Goal: Task Accomplishment & Management: Complete application form

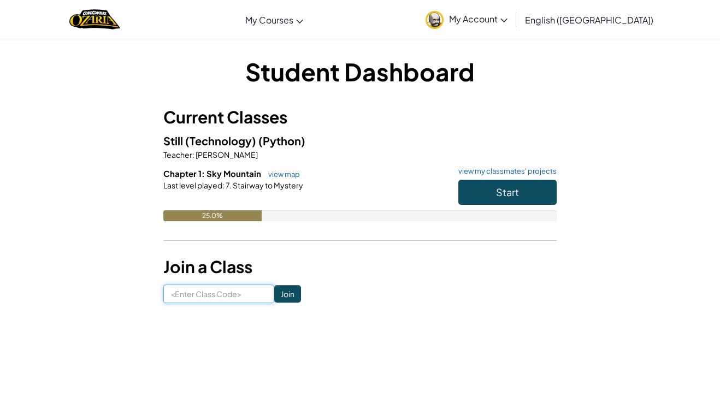
click at [236, 285] on input at bounding box center [218, 293] width 111 height 19
type input "BATHSHEEPRUN"
click at [278, 296] on input "Join" at bounding box center [287, 293] width 27 height 17
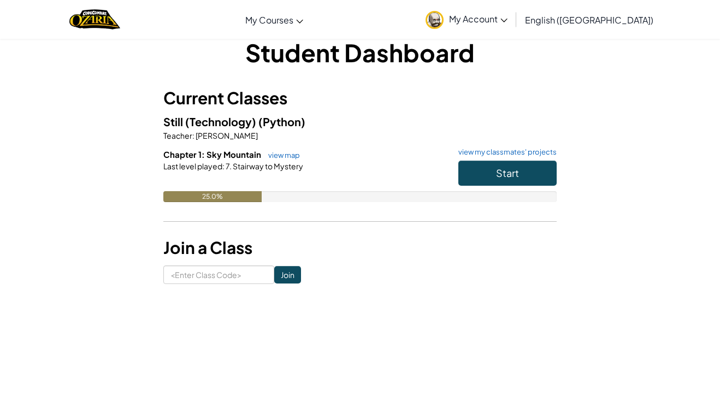
scroll to position [22, 0]
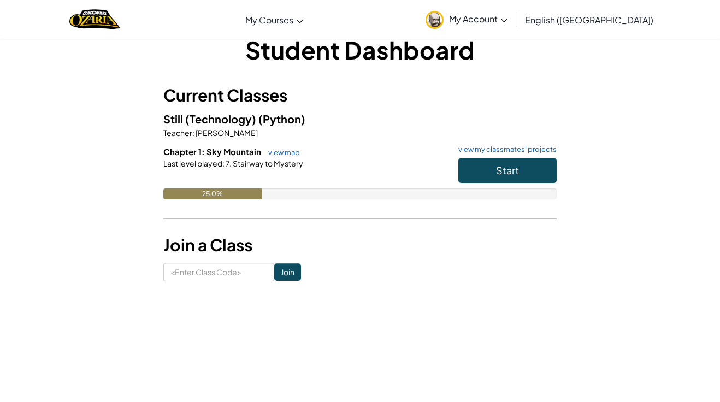
click at [513, 2] on link "My Account" at bounding box center [466, 19] width 93 height 34
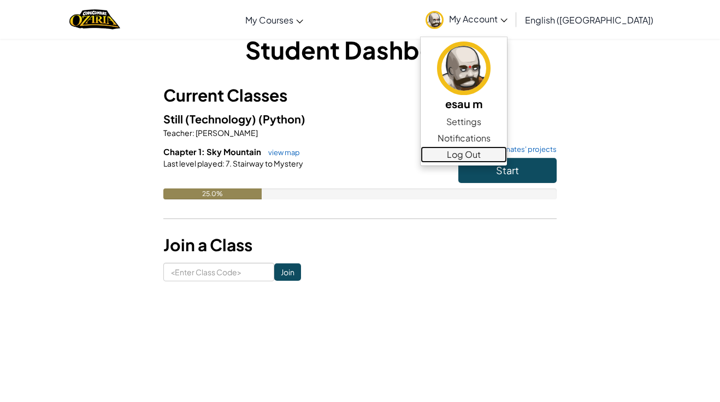
click at [507, 155] on link "Log Out" at bounding box center [463, 154] width 86 height 16
